Goal: Communication & Community: Answer question/provide support

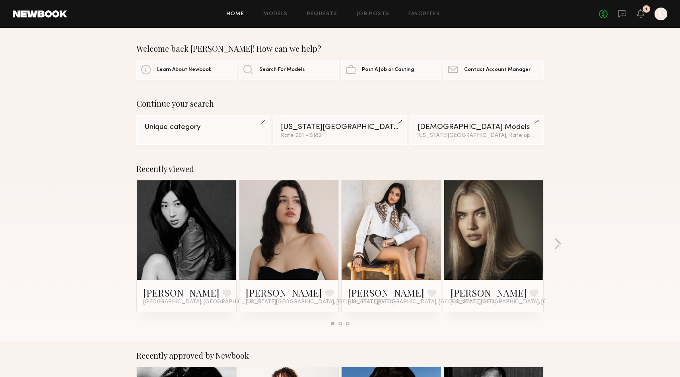
click at [643, 10] on div "1" at bounding box center [647, 9] width 8 height 8
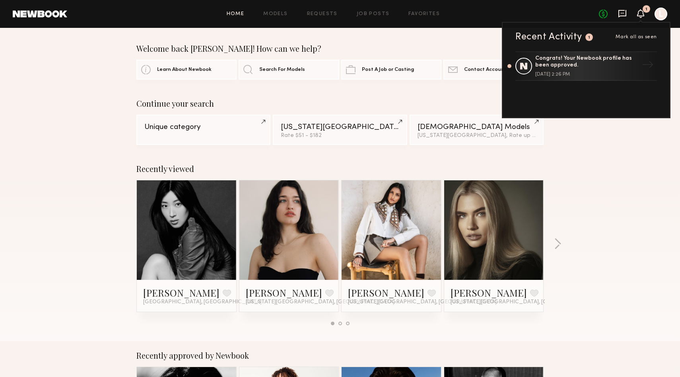
click at [624, 11] on icon at bounding box center [622, 13] width 9 height 9
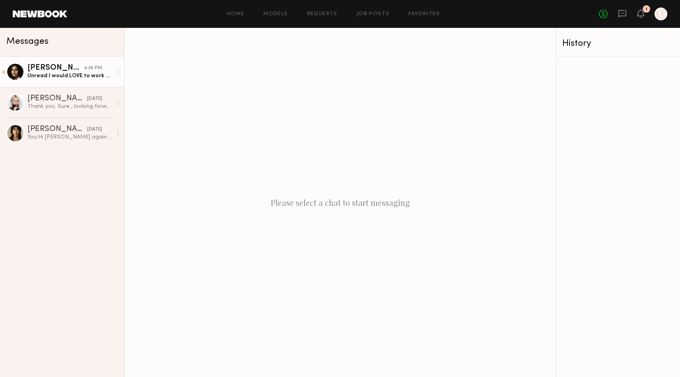
click at [34, 70] on div "[PERSON_NAME]" at bounding box center [55, 68] width 56 height 8
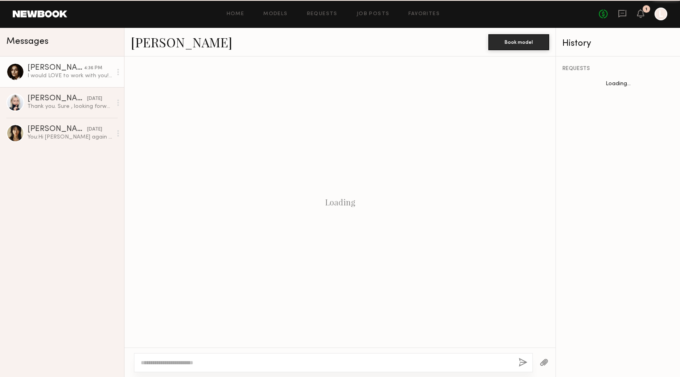
scroll to position [157, 0]
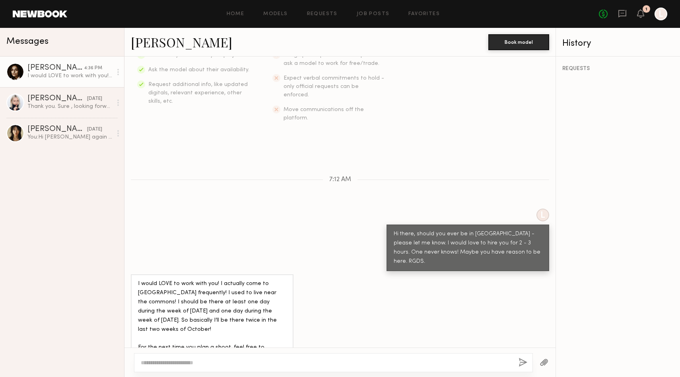
click at [140, 45] on link "[PERSON_NAME]" at bounding box center [181, 41] width 101 height 17
click at [194, 355] on div at bounding box center [333, 362] width 399 height 19
click at [188, 360] on textarea at bounding box center [326, 362] width 371 height 8
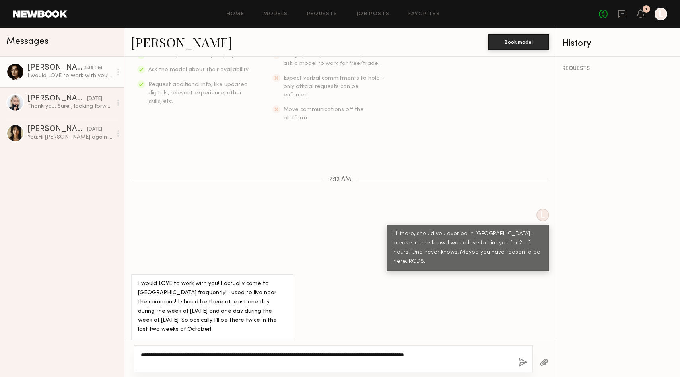
type textarea "**********"
click at [528, 365] on div "**********" at bounding box center [333, 358] width 399 height 27
click at [526, 363] on button "button" at bounding box center [523, 363] width 9 height 10
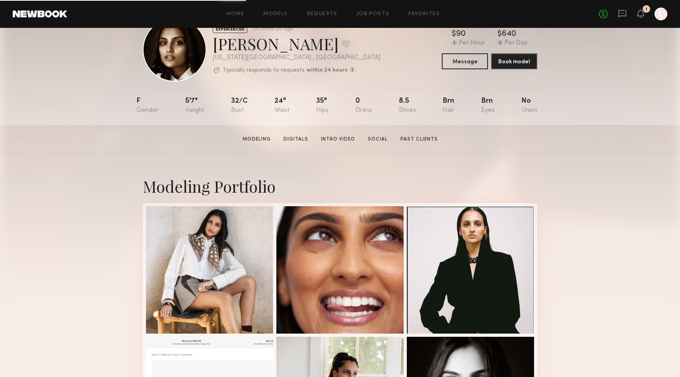
scroll to position [31, 0]
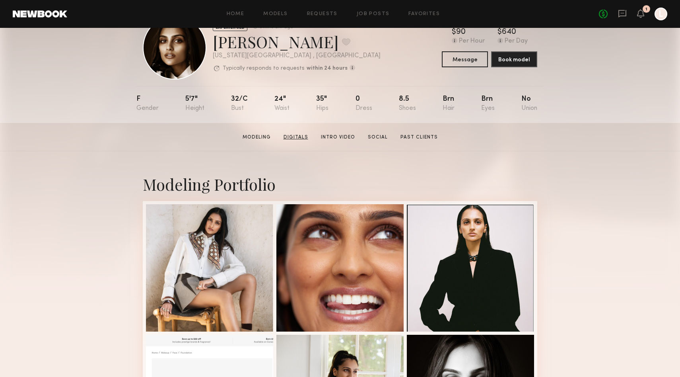
click at [293, 139] on link "Digitals" at bounding box center [295, 137] width 31 height 7
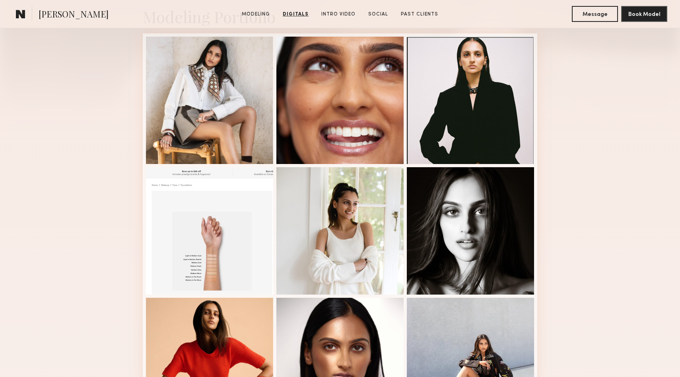
scroll to position [183, 0]
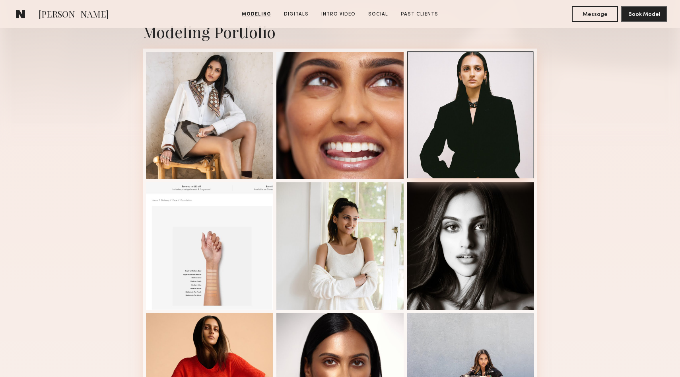
click at [436, 150] on div at bounding box center [470, 114] width 127 height 127
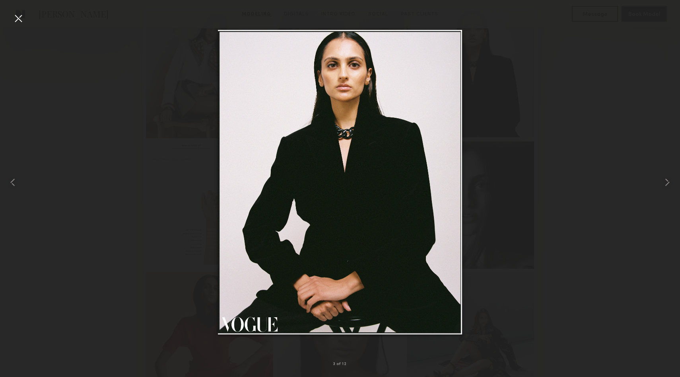
scroll to position [239, 0]
click at [22, 16] on div at bounding box center [18, 18] width 13 height 13
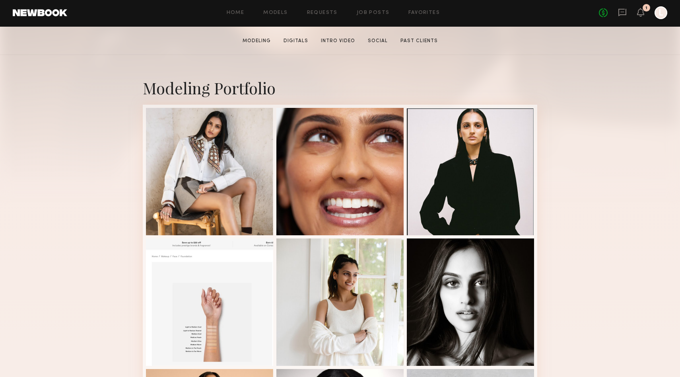
scroll to position [128, 0]
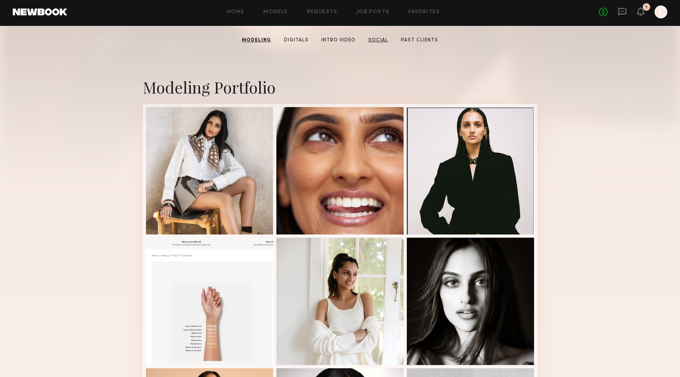
click at [377, 40] on link "Social" at bounding box center [378, 40] width 26 height 7
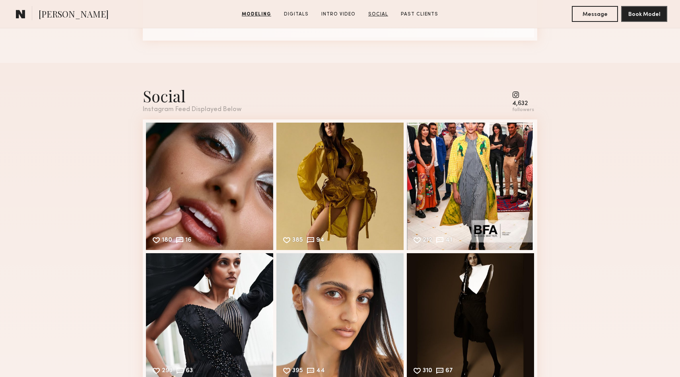
scroll to position [1386, 0]
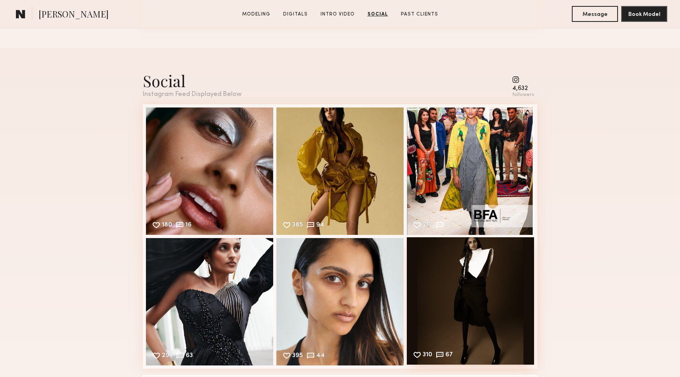
click at [476, 272] on div "310 67 Likes & comments displayed to show model’s engagement" at bounding box center [470, 300] width 127 height 127
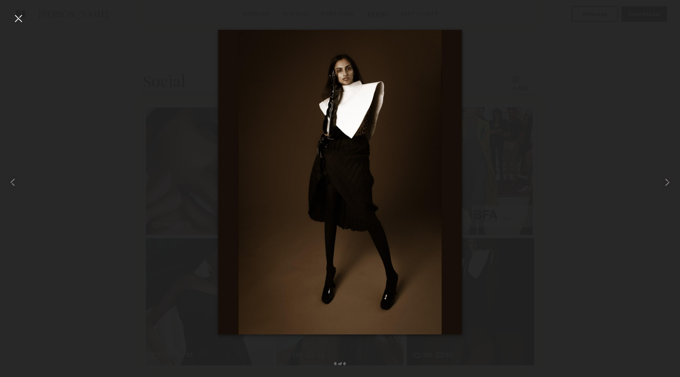
click at [416, 243] on img at bounding box center [340, 182] width 244 height 305
click at [14, 17] on div at bounding box center [18, 18] width 13 height 13
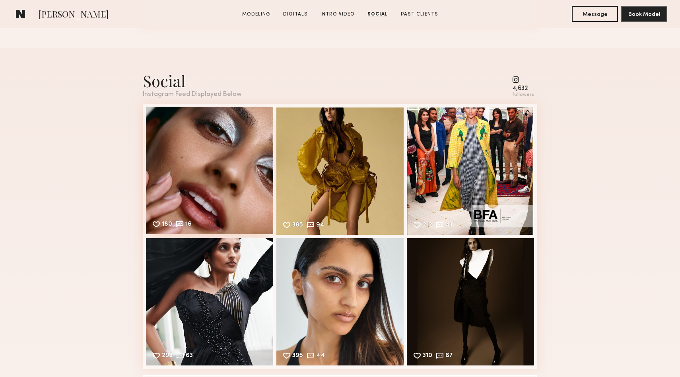
click at [224, 136] on div "180 16 Likes & comments displayed to show model’s engagement" at bounding box center [209, 170] width 127 height 127
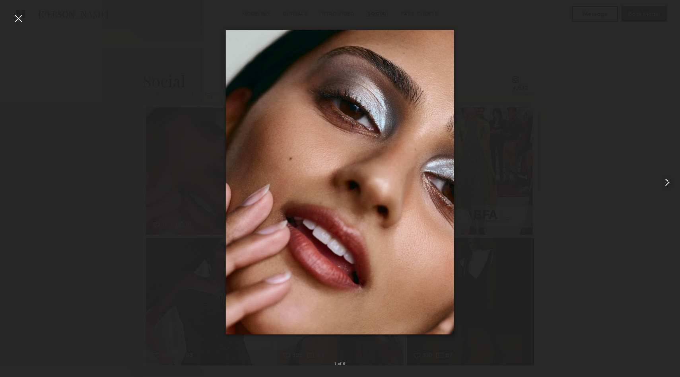
click at [18, 21] on div at bounding box center [18, 18] width 13 height 13
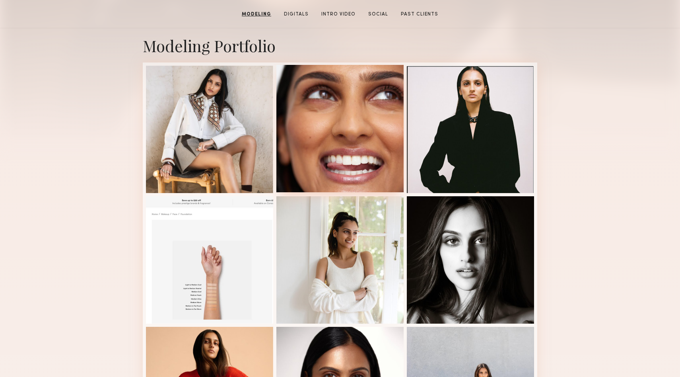
scroll to position [137, 0]
